Goal: Check status: Check status

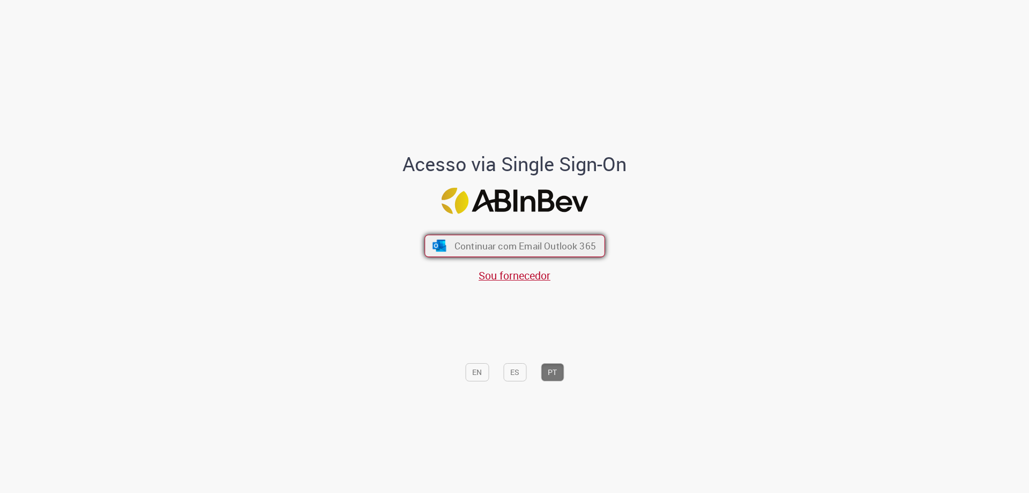
click at [529, 248] on span "Continuar com Email Outlook 365" at bounding box center [525, 246] width 142 height 12
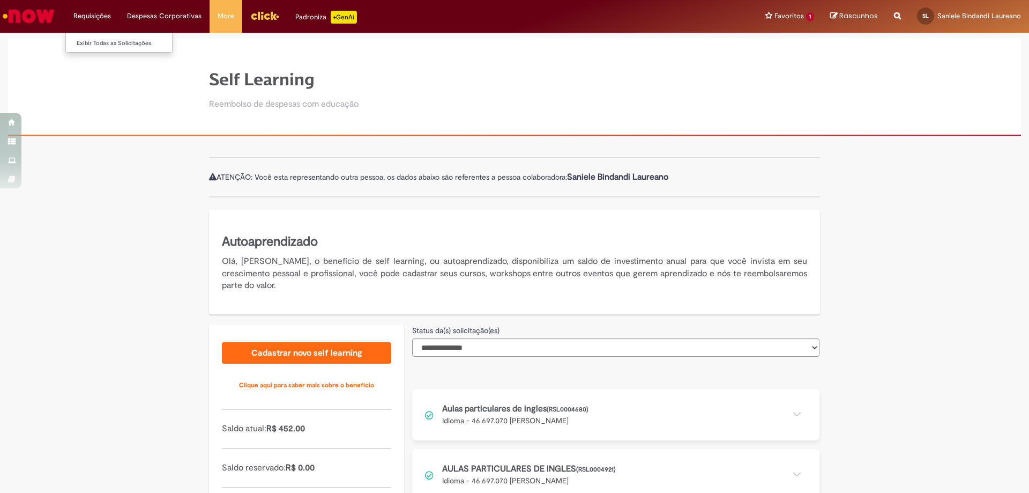
click at [69, 21] on li "Requisições Exibir Todas as Solicitações" at bounding box center [92, 16] width 54 height 32
click at [96, 17] on li "Requisições Exibir Todas as Solicitações" at bounding box center [92, 16] width 54 height 32
click at [90, 38] on link "Exibir Todas as Solicitações" at bounding box center [125, 44] width 118 height 12
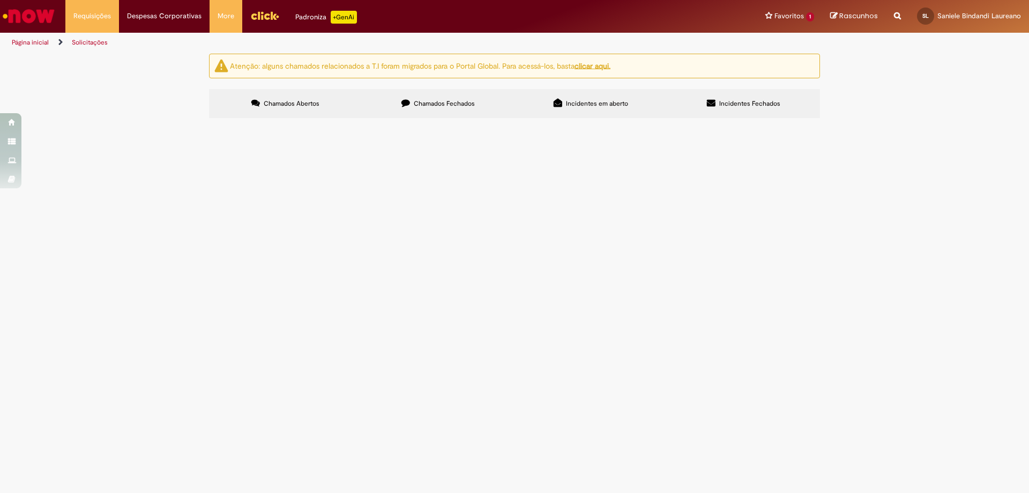
click at [437, 113] on label "Chamados Fechados" at bounding box center [438, 103] width 153 height 29
click at [436, 98] on label "Chamados Fechados" at bounding box center [438, 103] width 153 height 29
click at [0, 0] on span "Ola, tudo certo? Cadastrei no dia 25/07 o meu MBA na senior para que minha gere…" at bounding box center [0, 0] width 0 height 0
click at [0, 0] on td "Solucionado" at bounding box center [0, 0] width 0 height 0
click at [0, 0] on span "Ola, tudo certo? Cadastrei no dia 25/07 o meu MBA na senior para que minha gere…" at bounding box center [0, 0] width 0 height 0
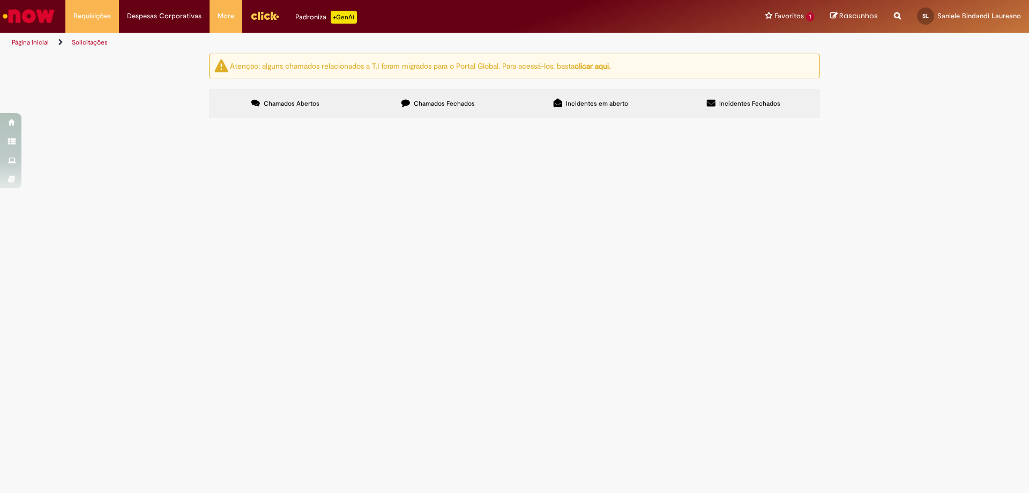
click at [0, 0] on span "Ola, tudo certo? Cadastrei no dia 25/07 o meu MBA na senior para que minha gere…" at bounding box center [0, 0] width 0 height 0
click at [0, 0] on td "R13523279" at bounding box center [0, 0] width 0 height 0
drag, startPoint x: 279, startPoint y: 203, endPoint x: 293, endPoint y: 201, distance: 14.2
click at [0, 0] on span "Benefícios | Ambevtech" at bounding box center [0, 0] width 0 height 0
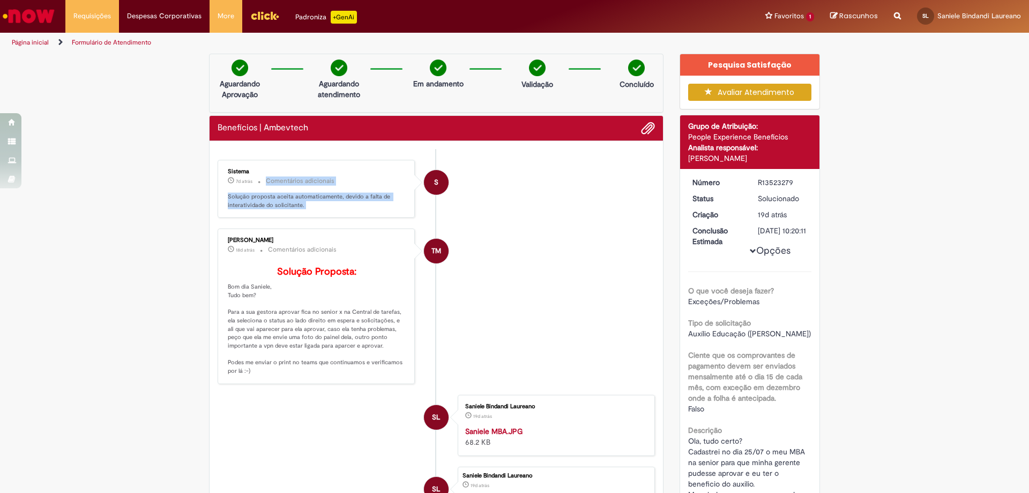
drag, startPoint x: 218, startPoint y: 177, endPoint x: 286, endPoint y: 177, distance: 67.6
click at [285, 177] on ul "S Sistema 7d atrás 7 dias atrás Comentários adicionais Solução proposta aceita …" at bounding box center [437, 355] width 438 height 412
click at [293, 216] on div "Sistema 7d atrás 7 dias atrás Comentários adicionais Solução proposta aceita au…" at bounding box center [316, 189] width 197 height 58
drag, startPoint x: 269, startPoint y: 238, endPoint x: 238, endPoint y: 240, distance: 31.2
click at [218, 239] on div "Tairine Maurina 18d atrás 18 dias atrás Comentários adicionais Solução Proposta…" at bounding box center [316, 305] width 197 height 155
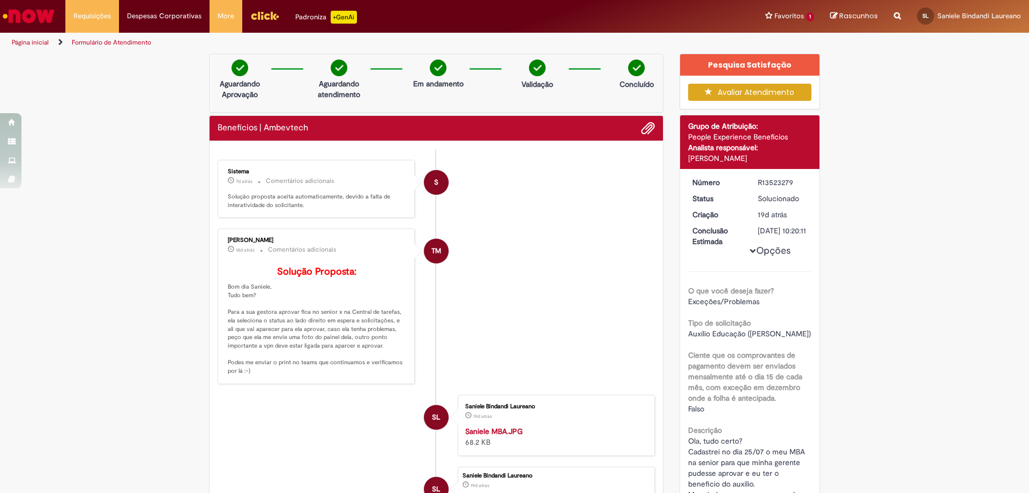
copy div "Tairine Maurina"
drag, startPoint x: 789, startPoint y: 183, endPoint x: 755, endPoint y: 187, distance: 34.6
click at [758, 187] on div "R13523279" at bounding box center [783, 182] width 50 height 11
copy div "R13523279"
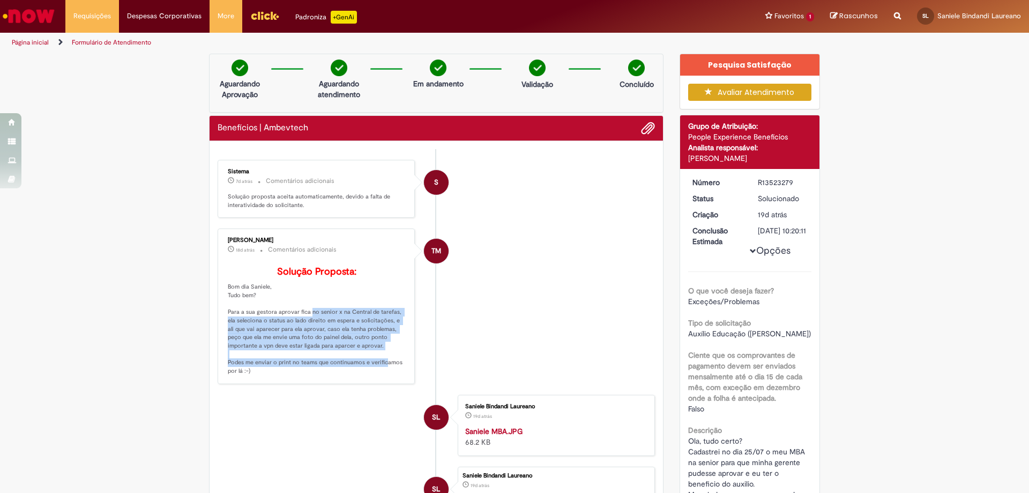
drag, startPoint x: 300, startPoint y: 328, endPoint x: 370, endPoint y: 368, distance: 80.9
click at [375, 374] on p "Solução Proposta: Bom dia Saniele, Tudo bem? Para a sua gestora aprovar fica no…" at bounding box center [317, 320] width 179 height 109
click at [370, 368] on p "Solução Proposta: Bom dia Saniele, Tudo bem? Para a sua gestora aprovar fica no…" at bounding box center [317, 320] width 179 height 109
drag, startPoint x: 340, startPoint y: 366, endPoint x: 229, endPoint y: 308, distance: 124.9
click at [229, 308] on p "Solução Proposta: Bom dia Saniele, Tudo bem? Para a sua gestora aprovar fica no…" at bounding box center [317, 320] width 179 height 109
